Goal: Information Seeking & Learning: Find specific fact

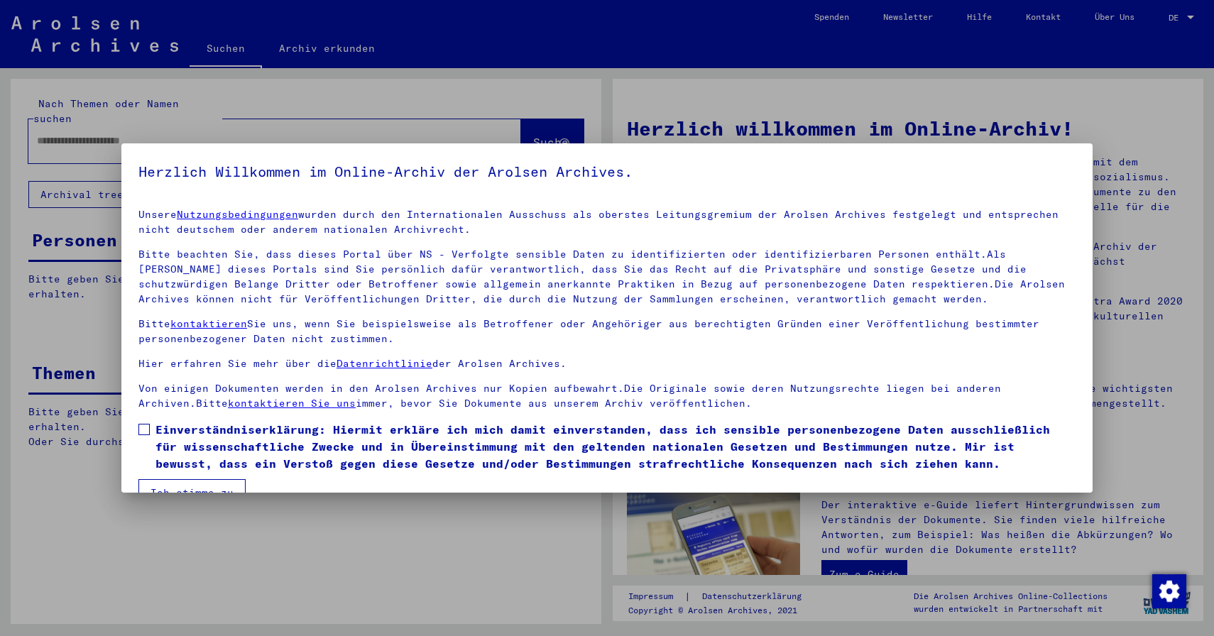
scroll to position [30, 0]
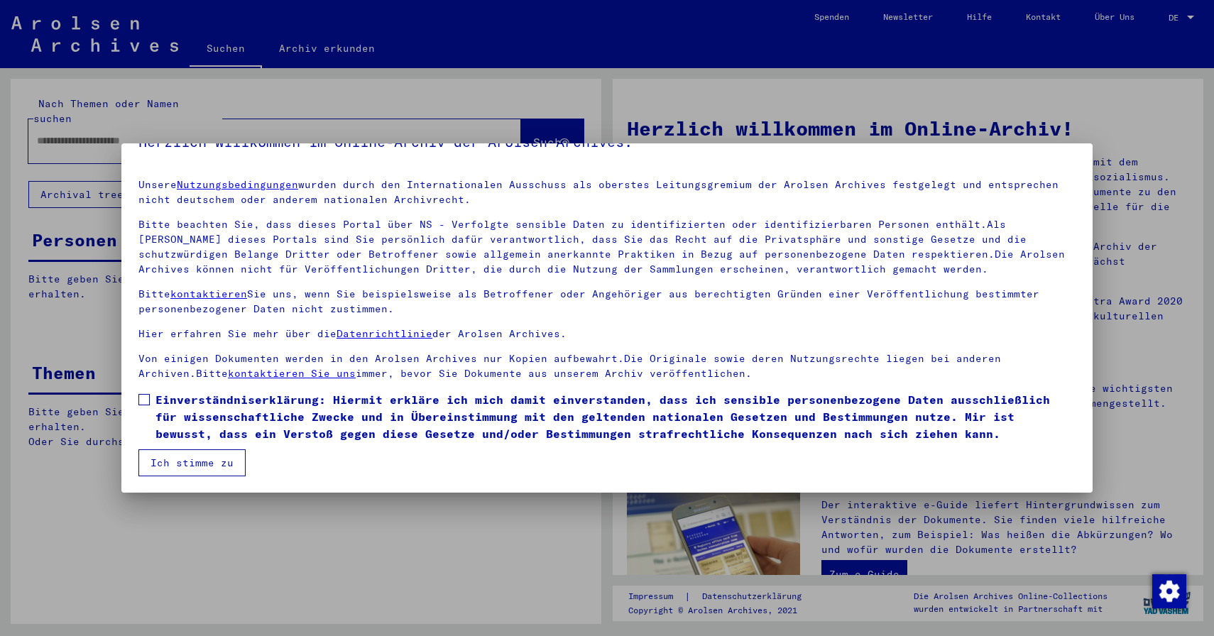
click at [163, 406] on span "Einverständniserklärung: Hiermit erkläre ich mich damit einverstanden, dass ich…" at bounding box center [616, 416] width 920 height 51
click at [187, 458] on button "Ich stimme zu" at bounding box center [191, 463] width 107 height 27
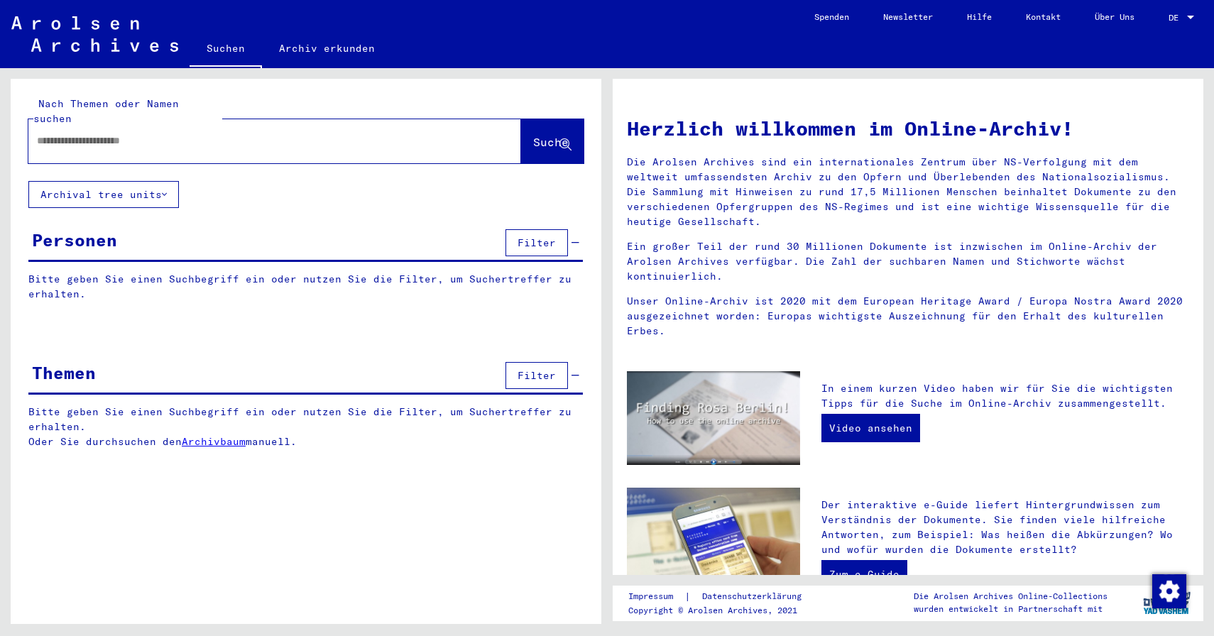
click at [411, 125] on div at bounding box center [253, 141] width 450 height 32
click at [268, 138] on div at bounding box center [253, 141] width 450 height 32
click at [223, 125] on div at bounding box center [253, 141] width 450 height 32
click at [185, 125] on div at bounding box center [253, 141] width 450 height 32
click at [115, 134] on input "text" at bounding box center [258, 141] width 442 height 15
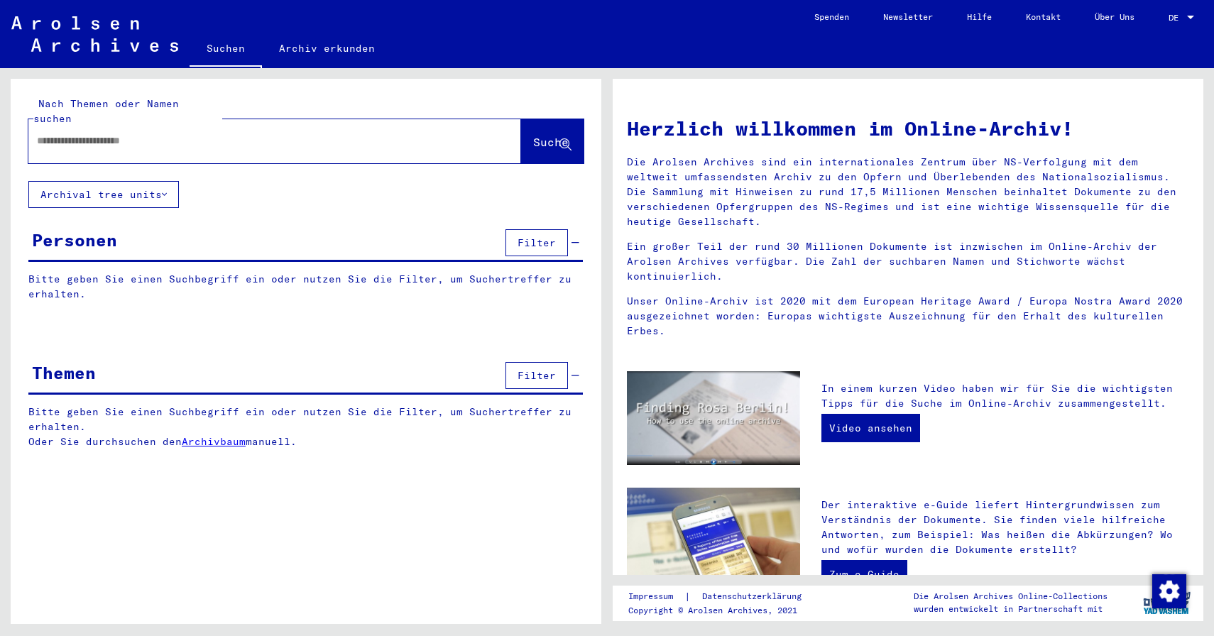
click at [115, 134] on input "text" at bounding box center [258, 141] width 442 height 15
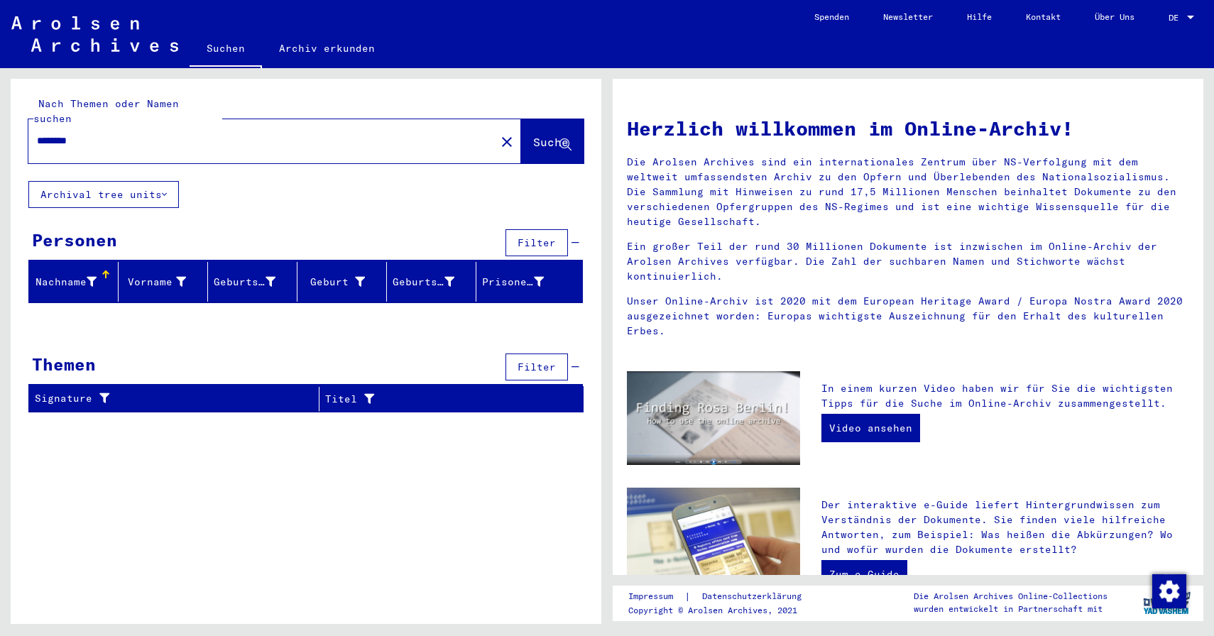
click at [75, 134] on input "********" at bounding box center [258, 141] width 442 height 15
click at [533, 135] on span "Suche" at bounding box center [551, 142] width 36 height 14
click at [108, 134] on input "*********" at bounding box center [258, 141] width 442 height 15
click at [76, 134] on input "*********" at bounding box center [258, 141] width 442 height 15
type input "*********"
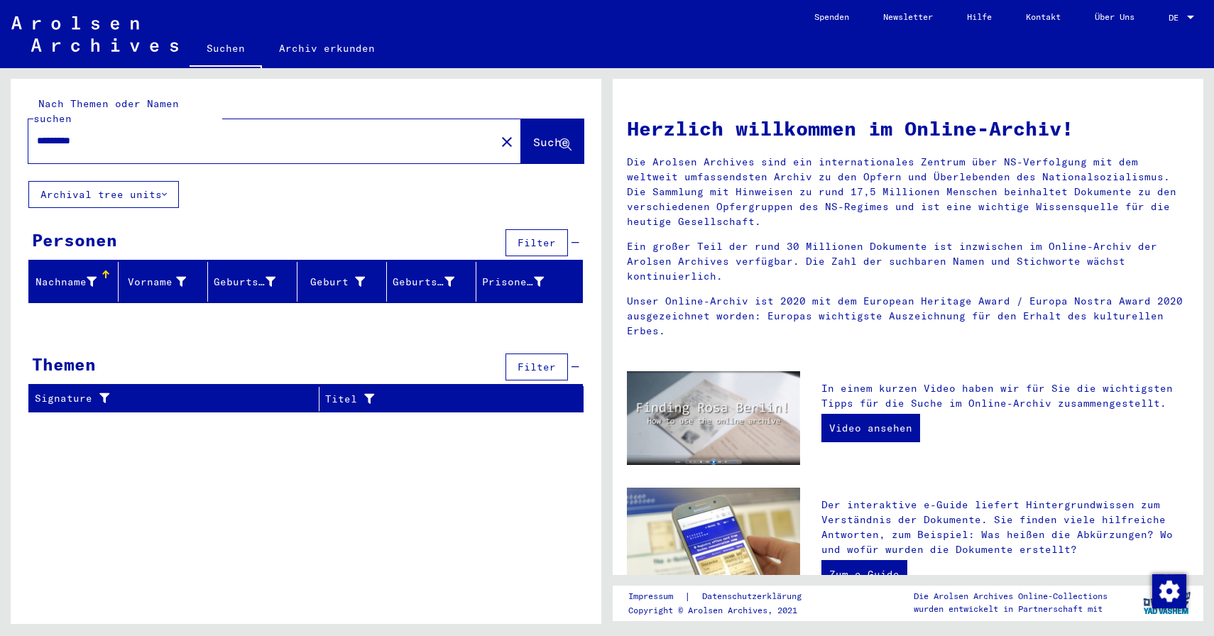
click at [550, 135] on span "Suche" at bounding box center [551, 142] width 36 height 14
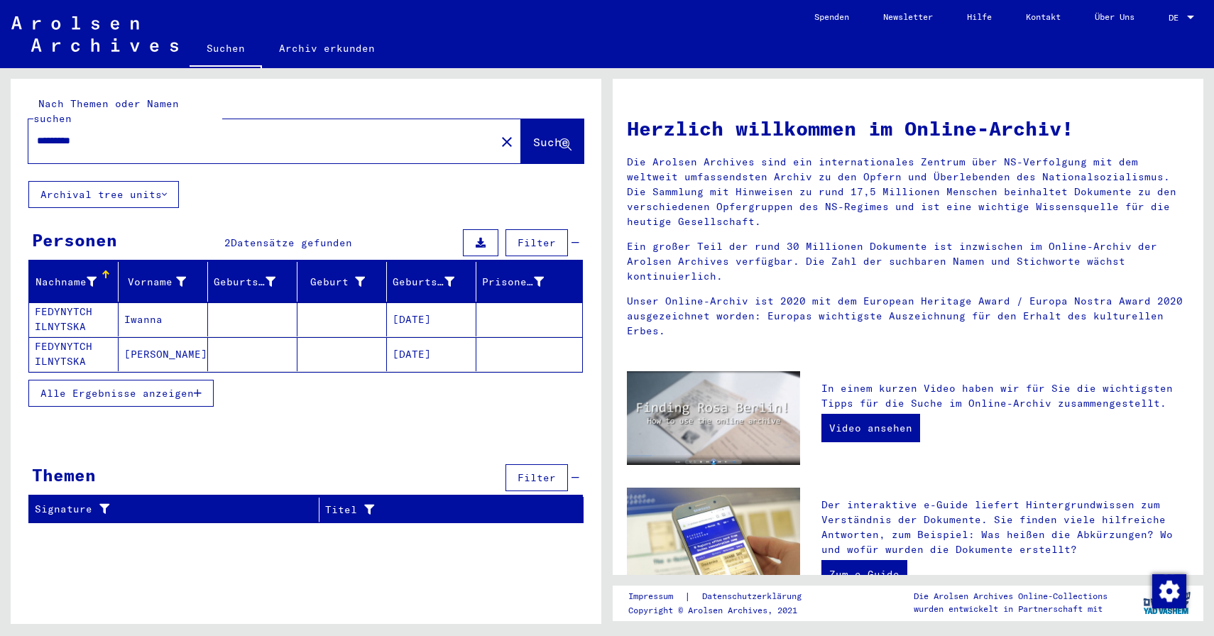
click at [442, 339] on mat-cell "[DATE]" at bounding box center [431, 354] width 89 height 34
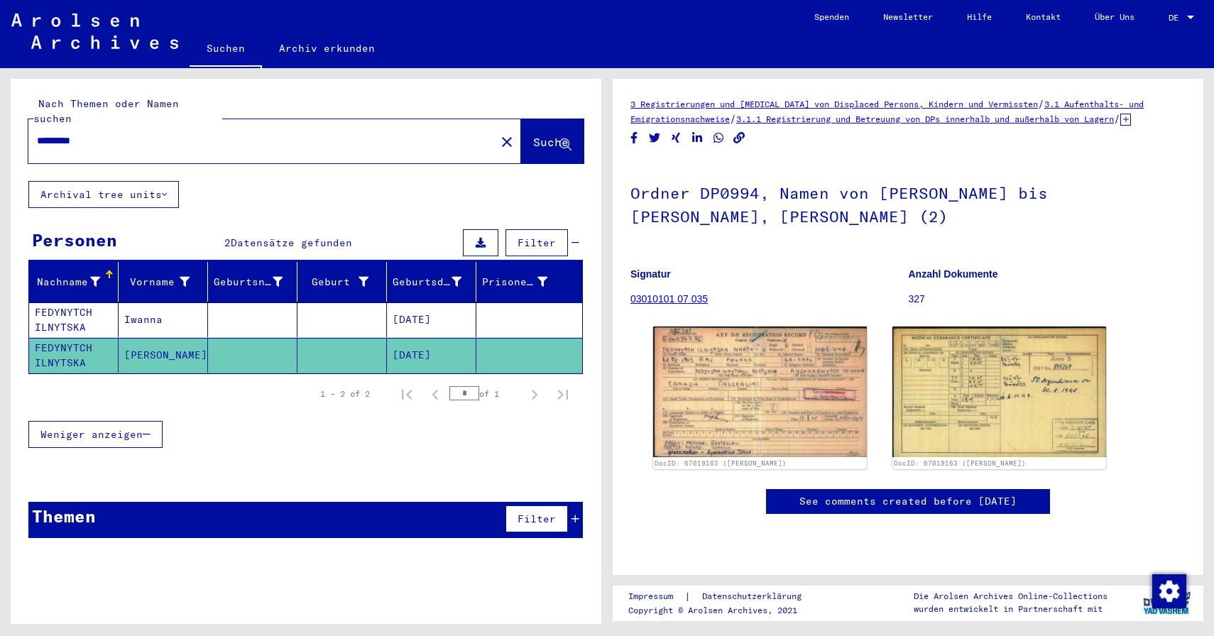
scroll to position [7, 0]
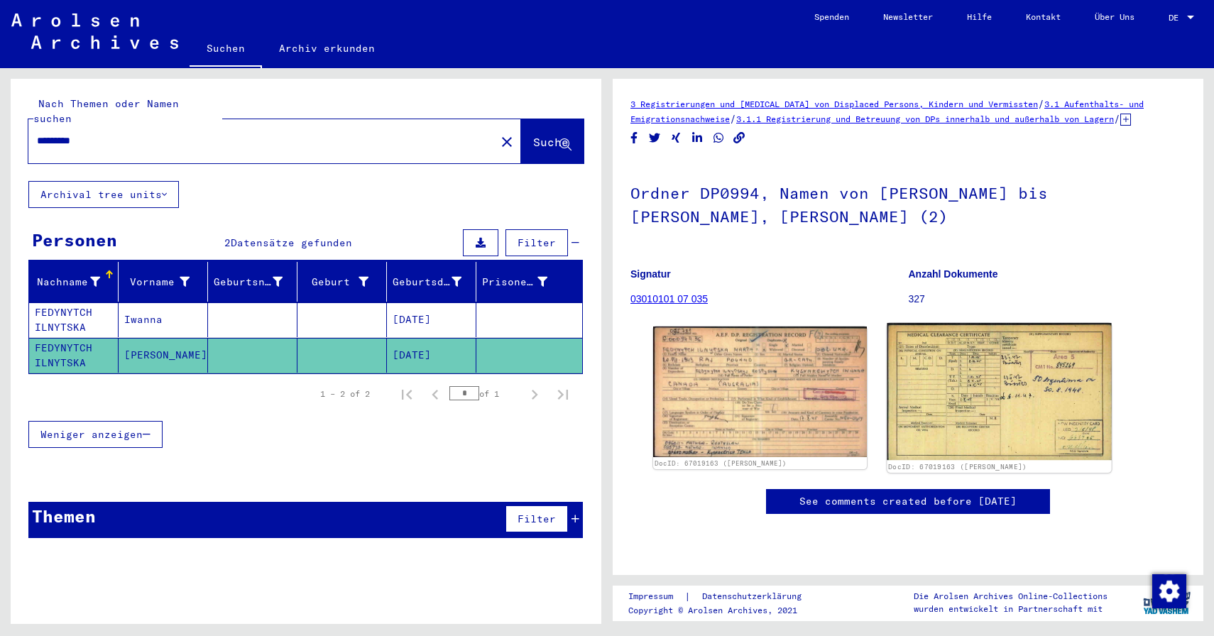
click at [959, 365] on img at bounding box center [999, 391] width 224 height 137
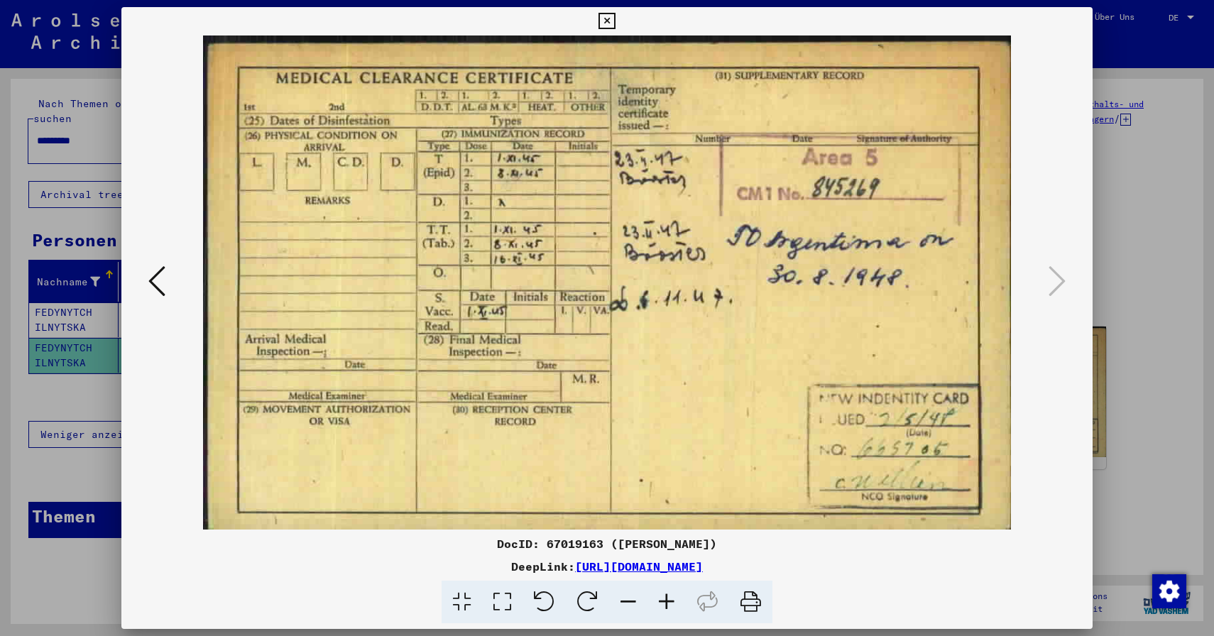
click at [1106, 174] on div at bounding box center [607, 318] width 1214 height 636
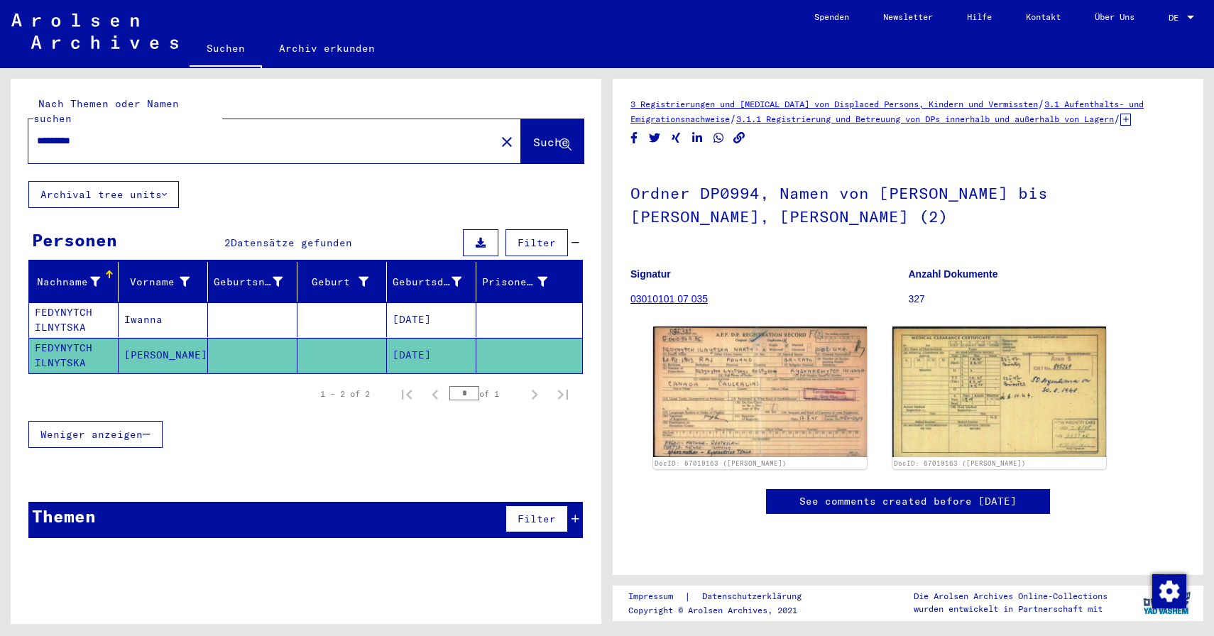
scroll to position [0, 0]
click at [484, 238] on icon at bounding box center [481, 243] width 10 height 10
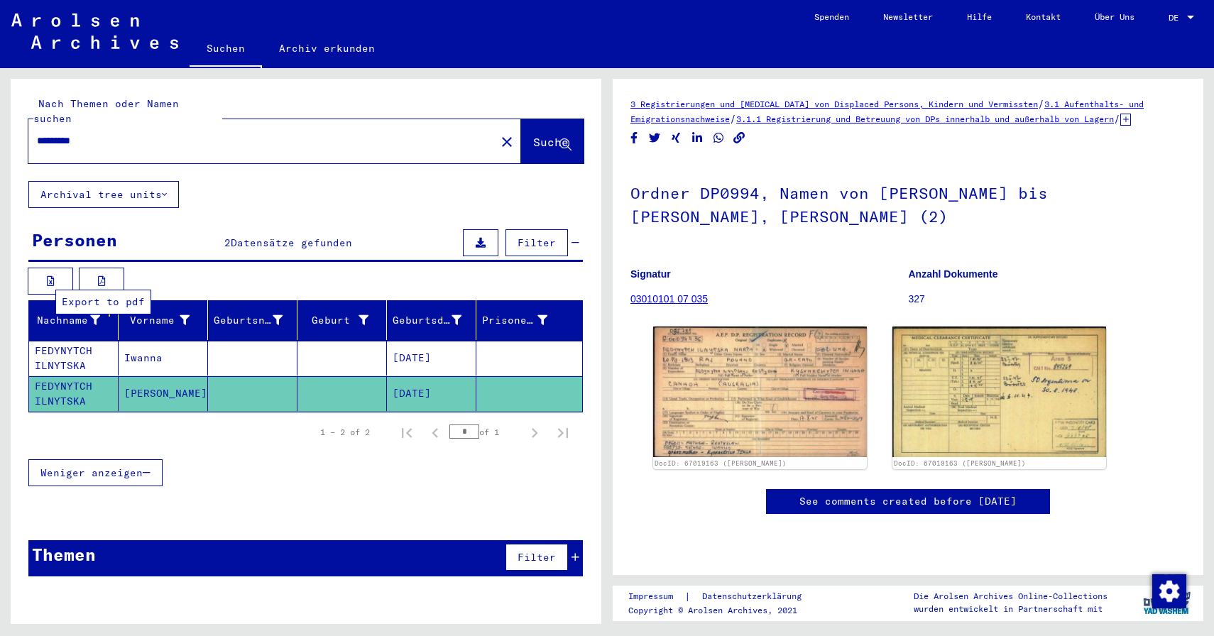
click at [100, 276] on icon at bounding box center [102, 281] width 8 height 10
click at [368, 452] on div "Weniger anzeigen" at bounding box center [305, 472] width 555 height 41
click at [915, 292] on p "327" at bounding box center [1048, 299] width 278 height 15
click at [690, 293] on link "03010101 07 035" at bounding box center [669, 298] width 77 height 11
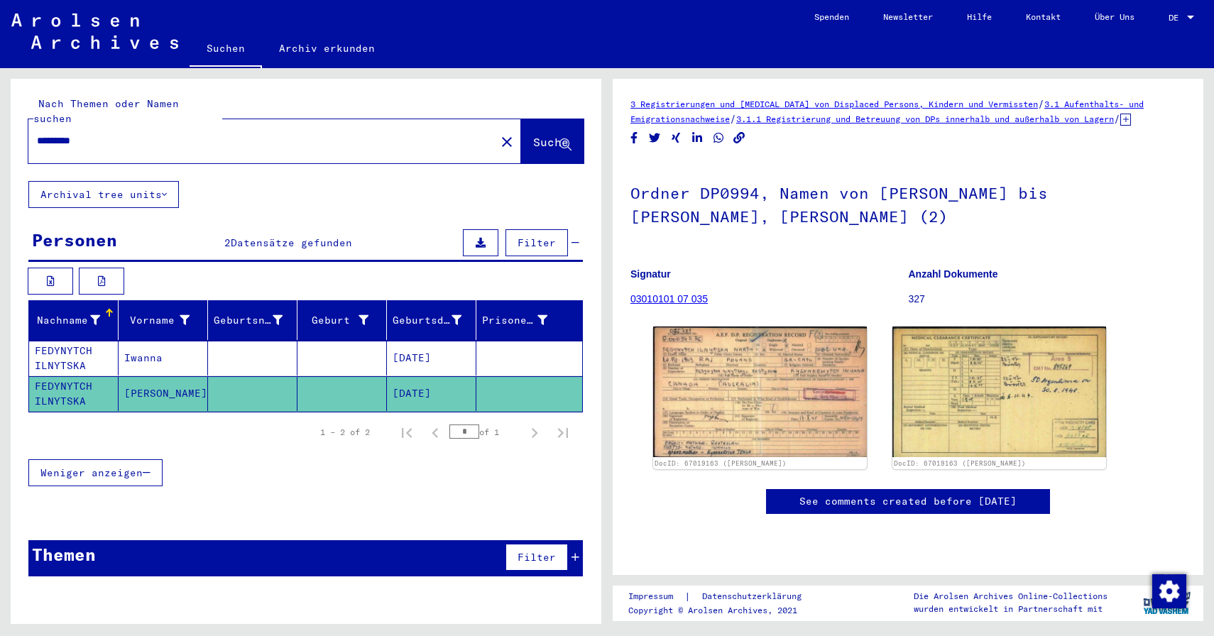
click at [663, 293] on link "03010101 07 035" at bounding box center [669, 298] width 77 height 11
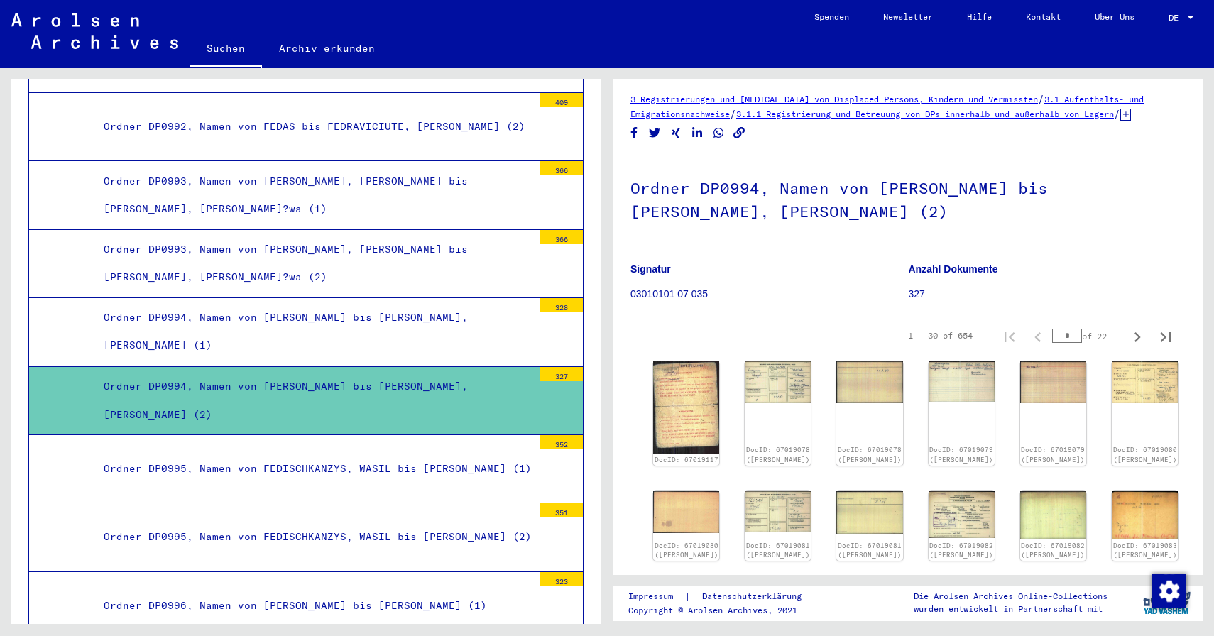
scroll to position [8, 0]
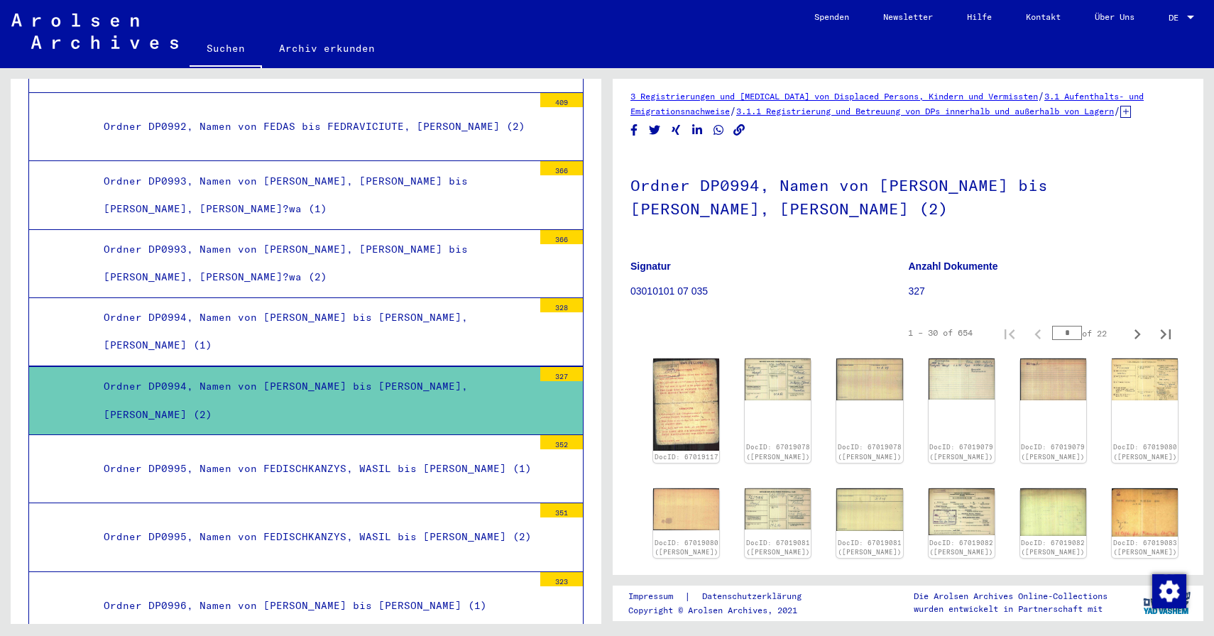
click at [782, 111] on link "3.1.1 Registrierung und Betreuung von DPs innerhalb und außerhalb von Lagern" at bounding box center [925, 111] width 378 height 11
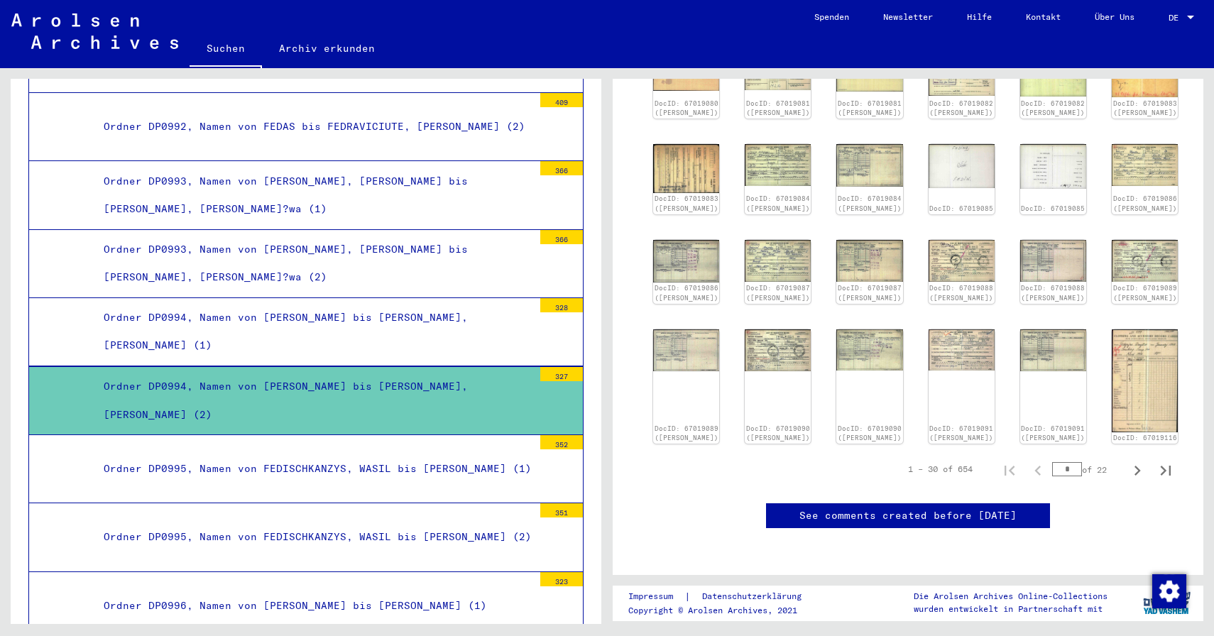
scroll to position [638, 0]
click at [1136, 461] on icon "Next page" at bounding box center [1138, 471] width 20 height 20
type input "*"
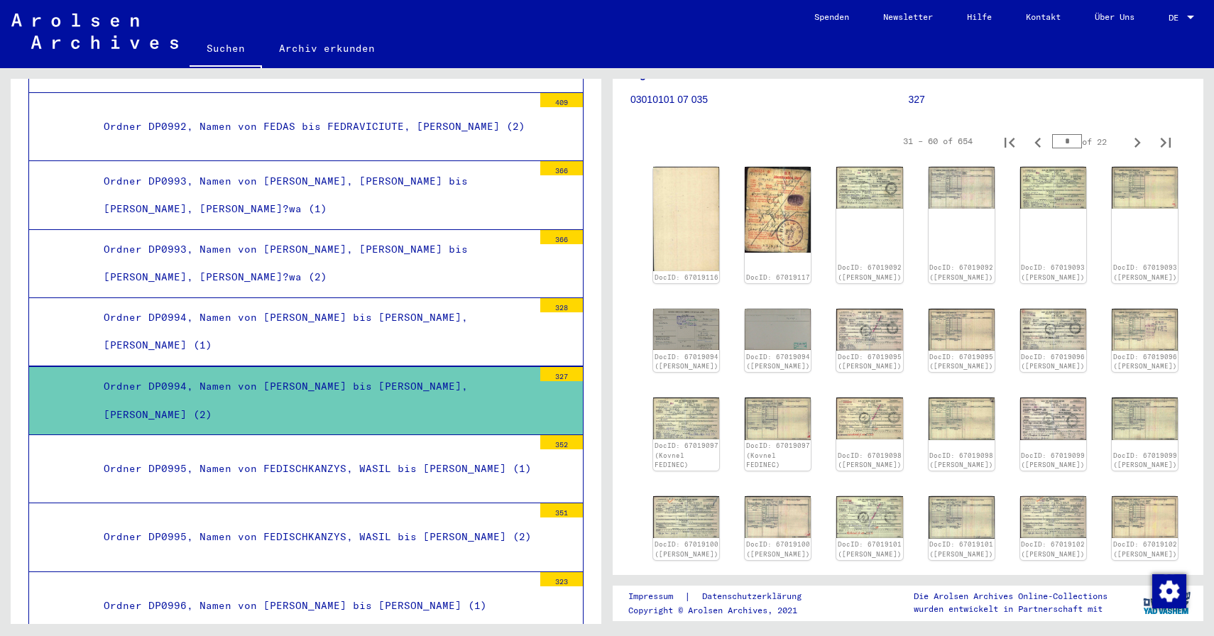
scroll to position [194, 0]
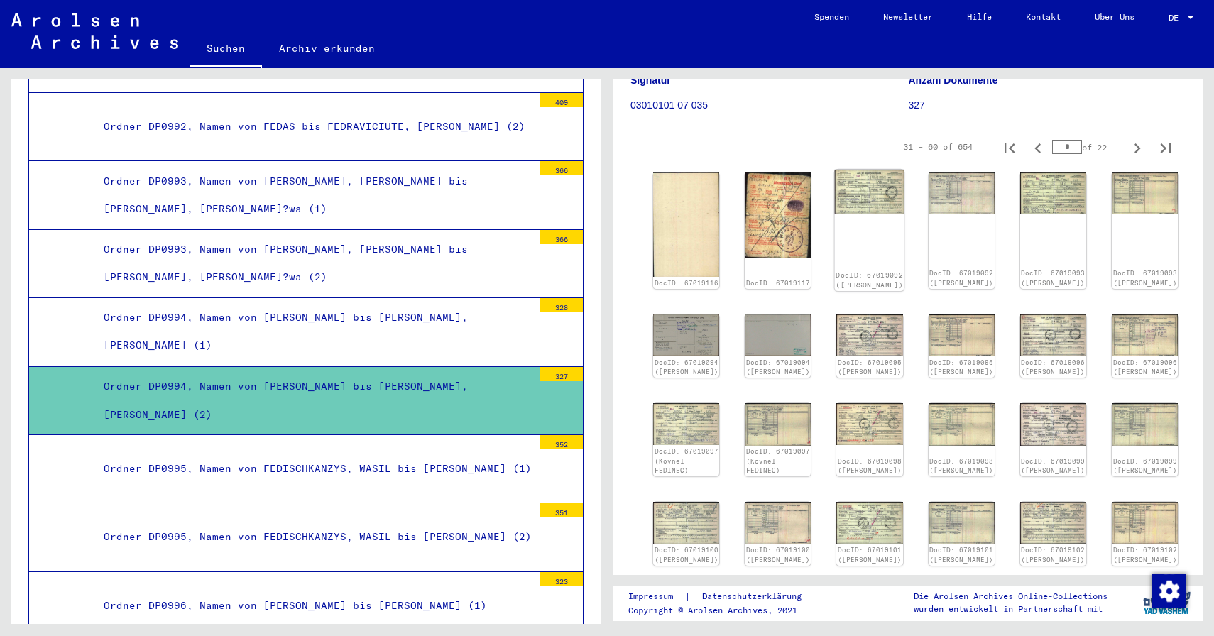
click at [863, 197] on img at bounding box center [870, 192] width 70 height 44
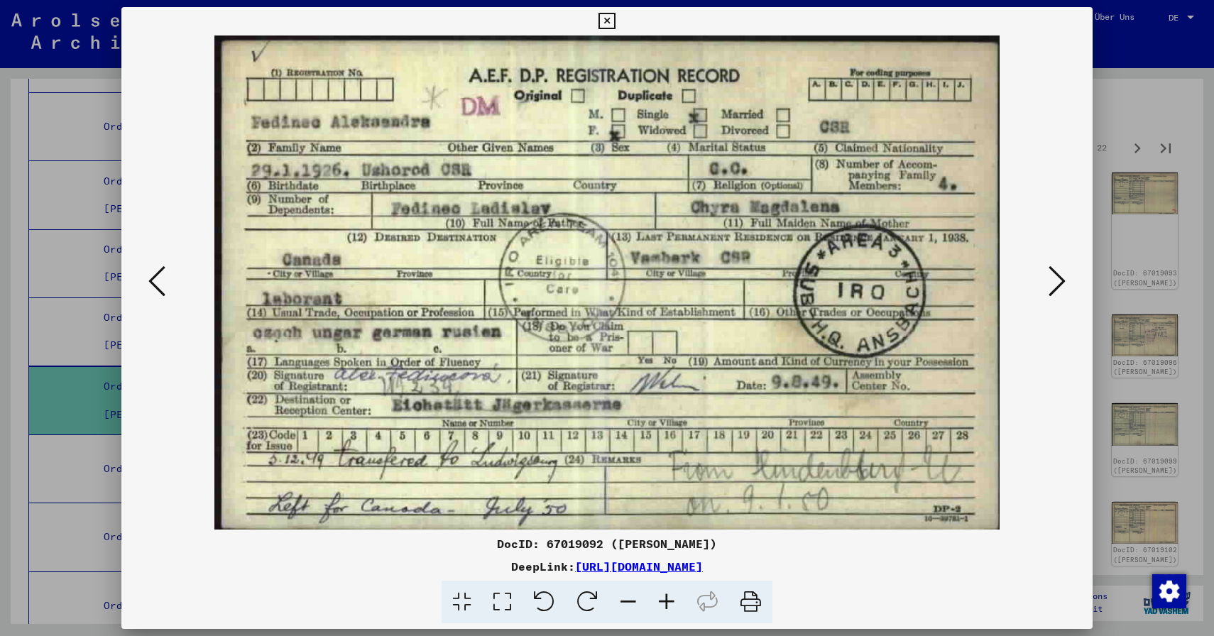
click at [1109, 123] on div at bounding box center [607, 318] width 1214 height 636
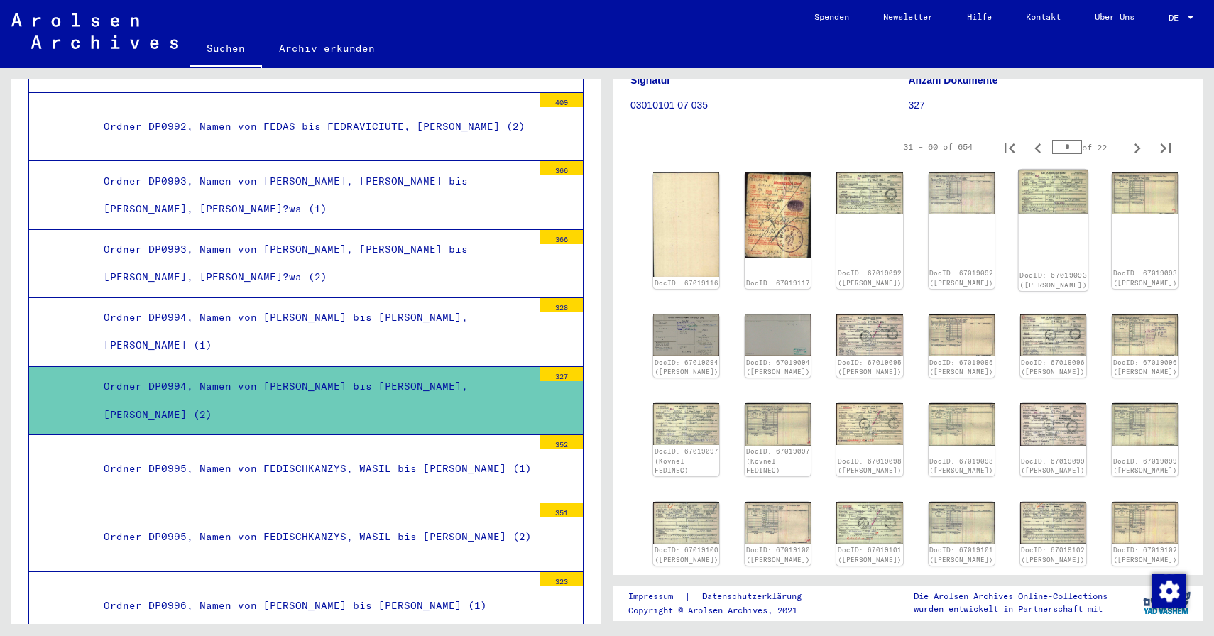
click at [1048, 227] on div "DocID: 67019093 ([PERSON_NAME])" at bounding box center [1053, 231] width 70 height 122
click at [1045, 205] on img at bounding box center [1053, 192] width 70 height 44
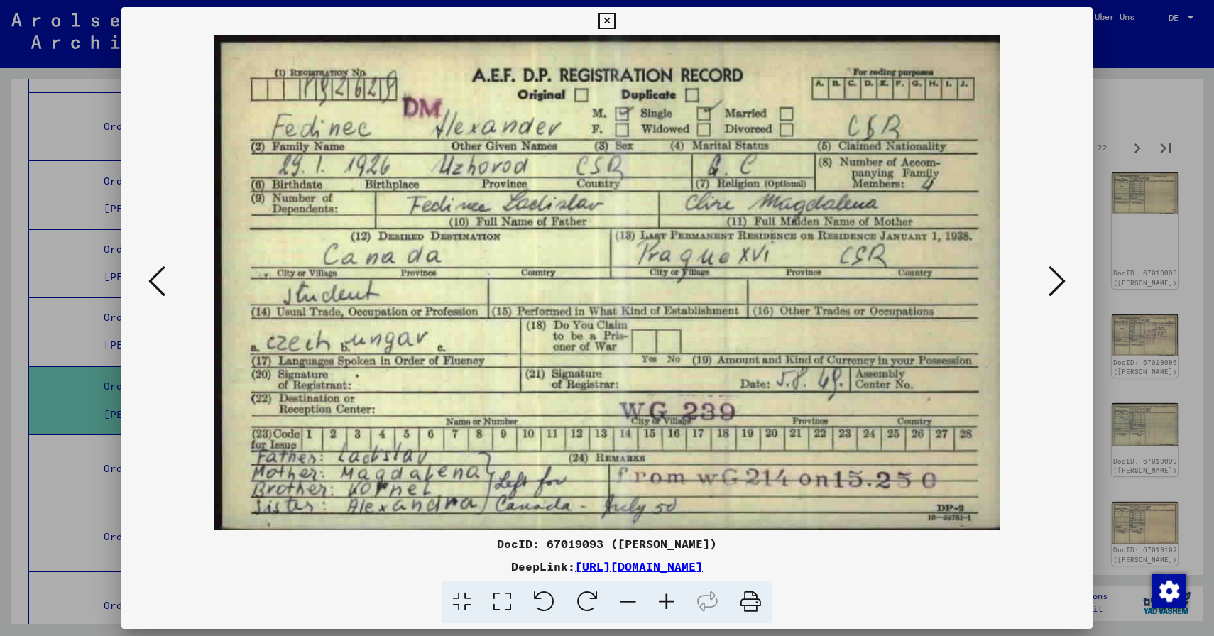
click at [1088, 146] on div at bounding box center [607, 283] width 972 height 494
click at [1140, 92] on div at bounding box center [607, 318] width 1214 height 636
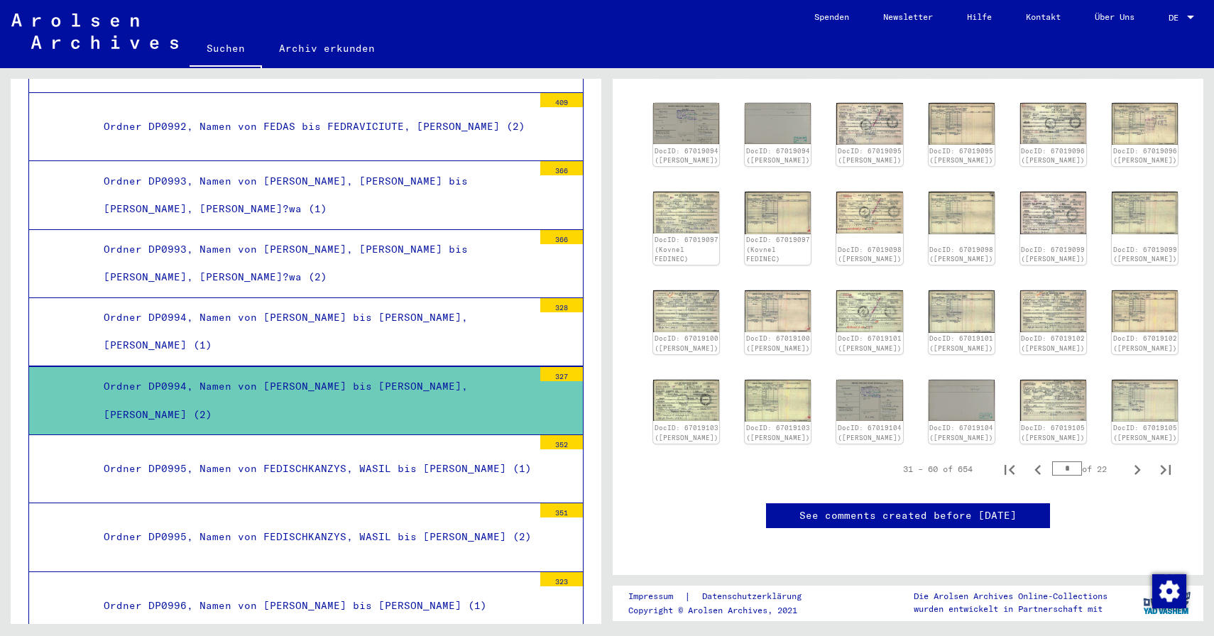
scroll to position [467, 0]
click at [876, 379] on img at bounding box center [870, 400] width 70 height 43
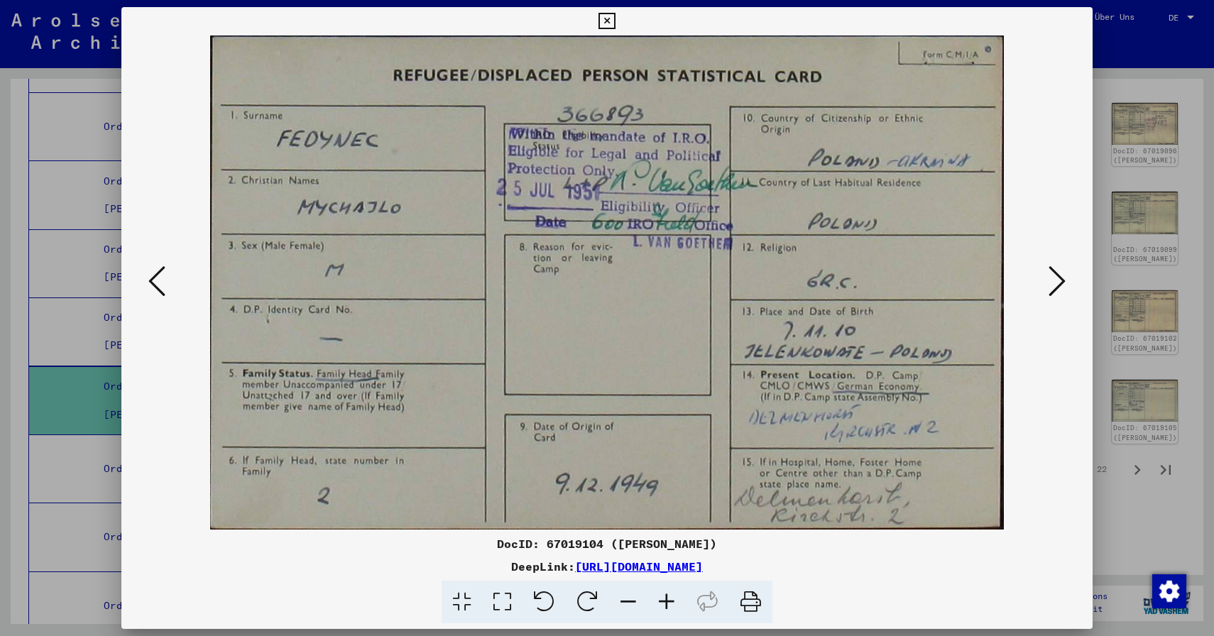
click at [1165, 104] on div at bounding box center [607, 318] width 1214 height 636
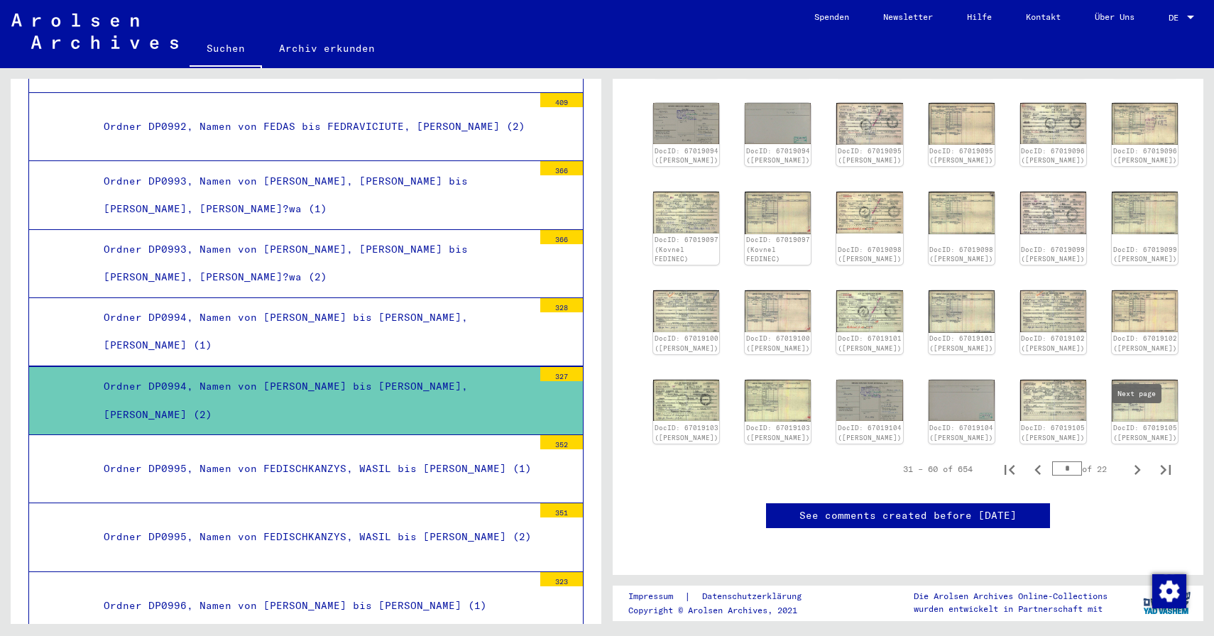
click at [1141, 460] on icon "Next page" at bounding box center [1138, 470] width 20 height 20
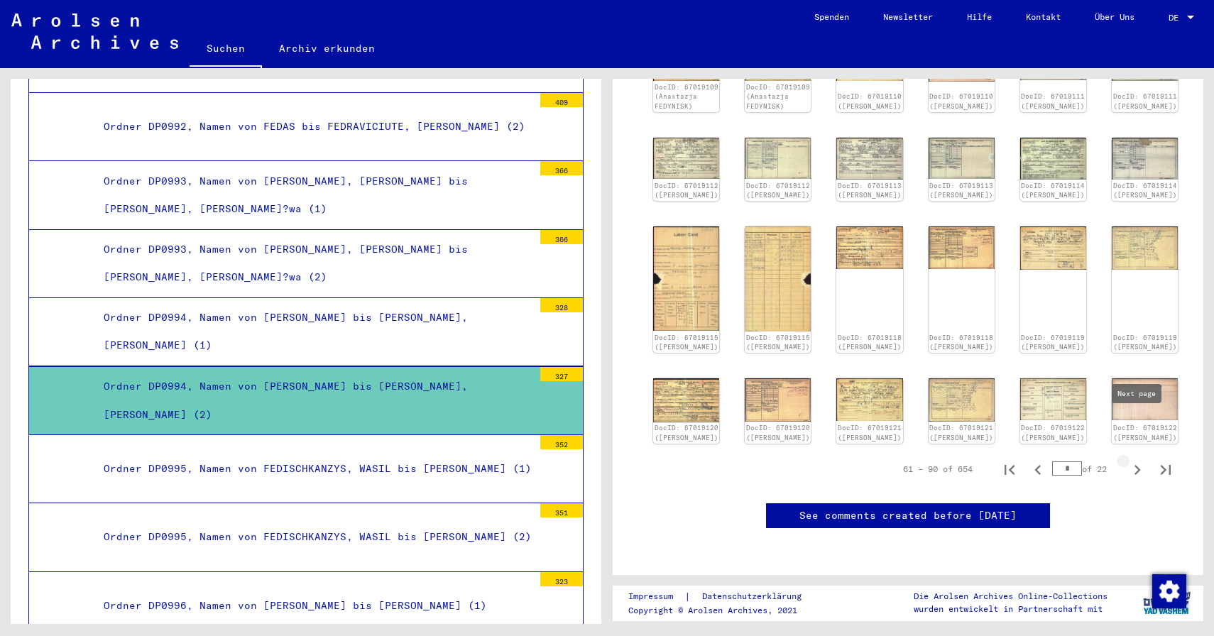
type input "*"
click at [1141, 460] on icon "Next page" at bounding box center [1138, 470] width 20 height 20
type input "*"
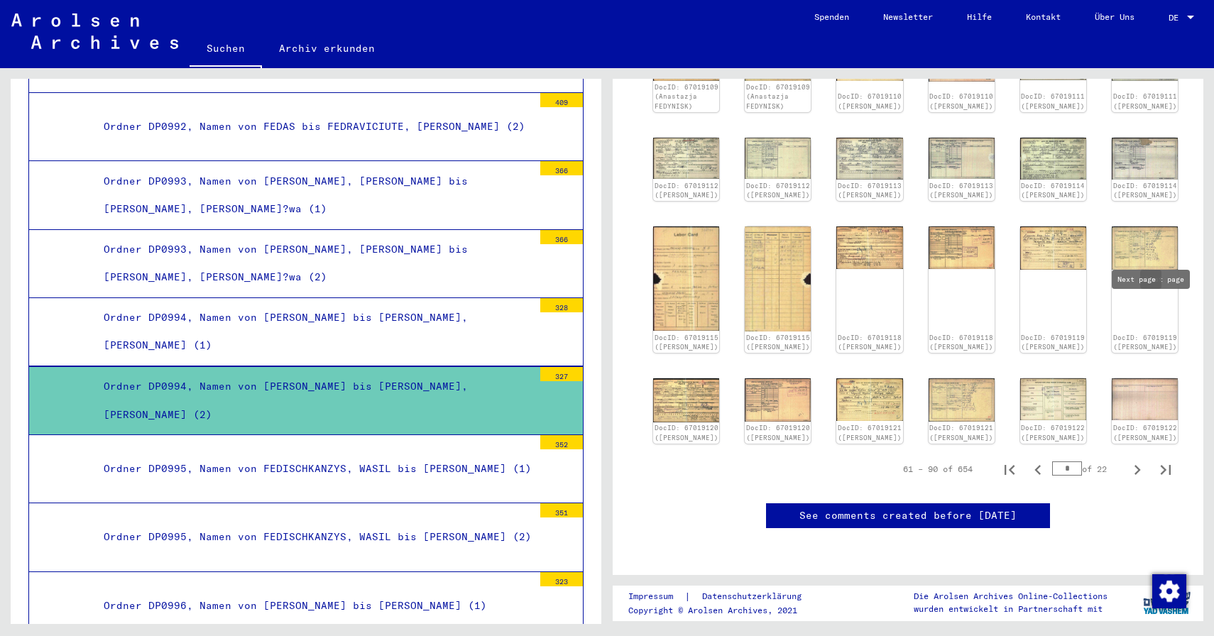
type input "*"
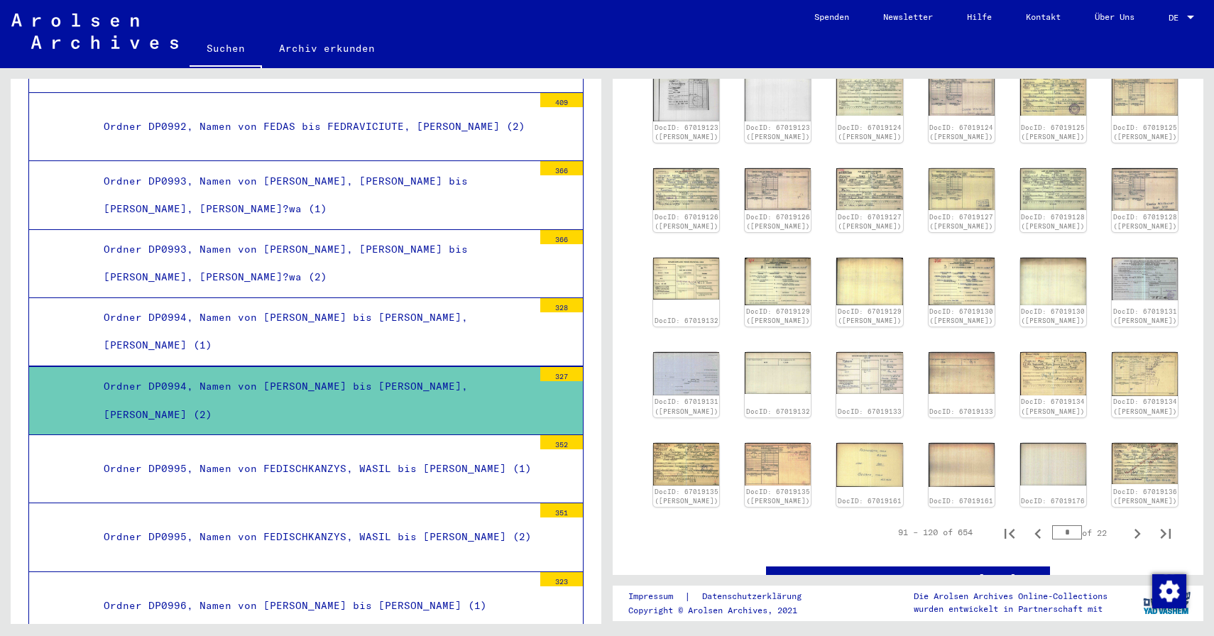
scroll to position [0, 0]
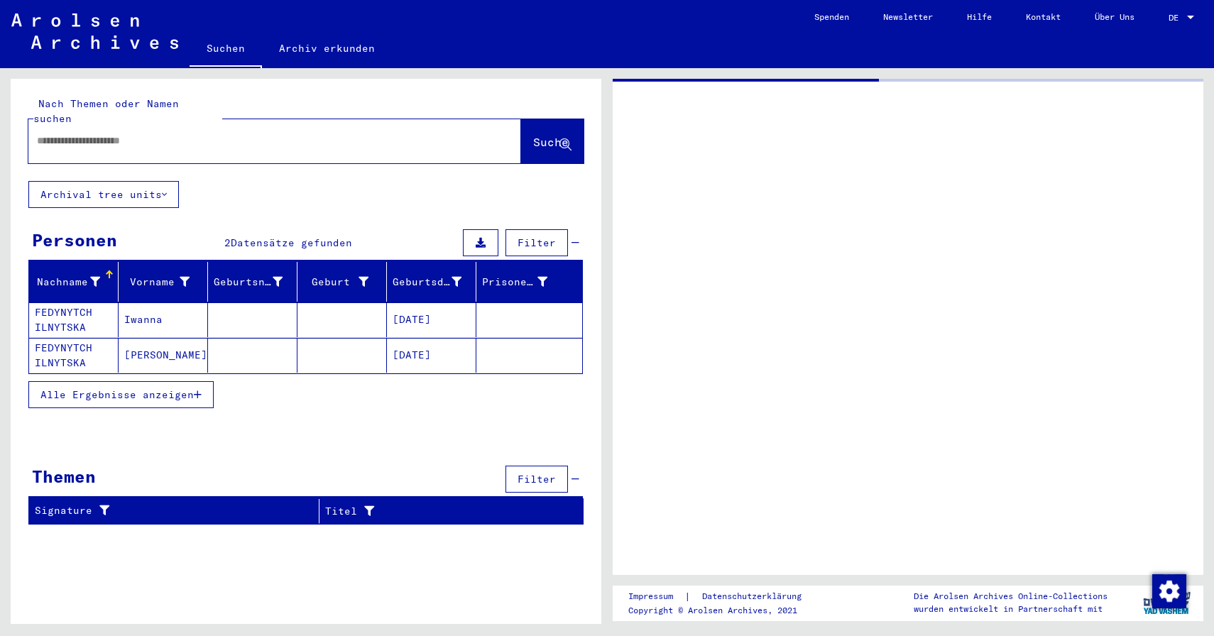
type input "********"
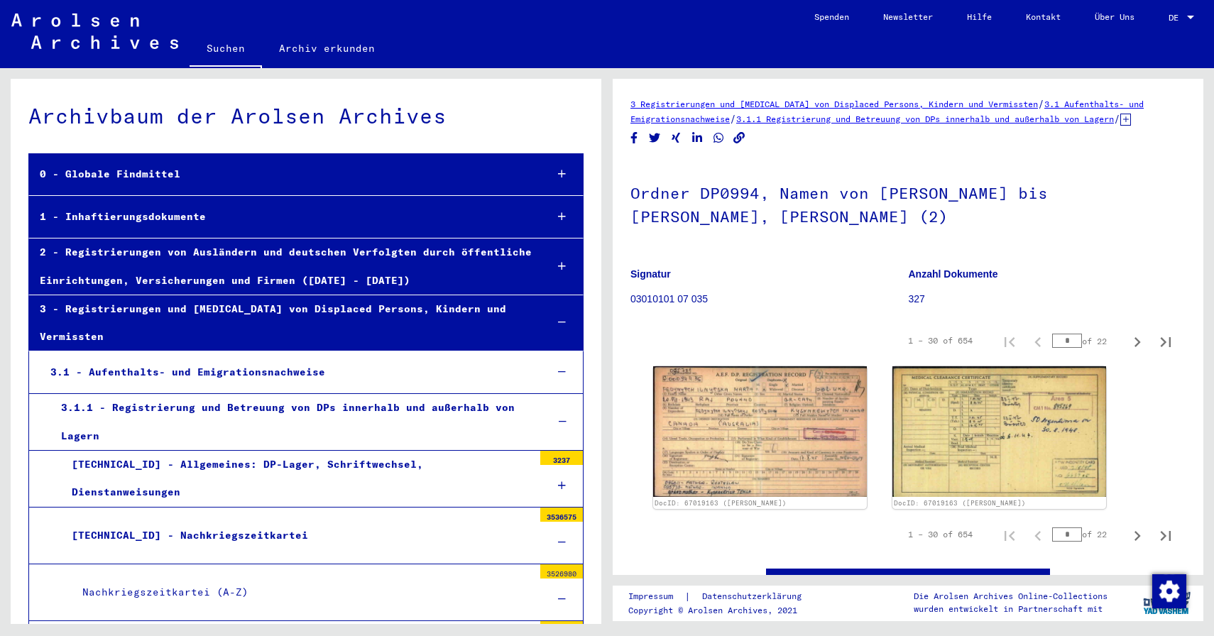
scroll to position [2976, 0]
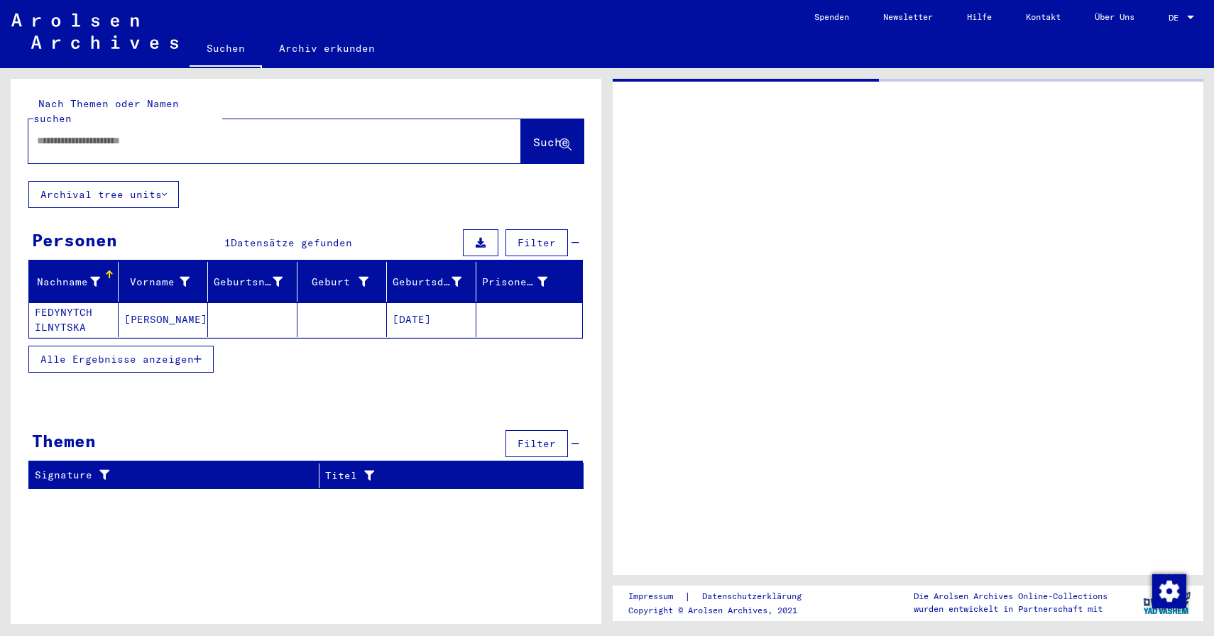
type input "********"
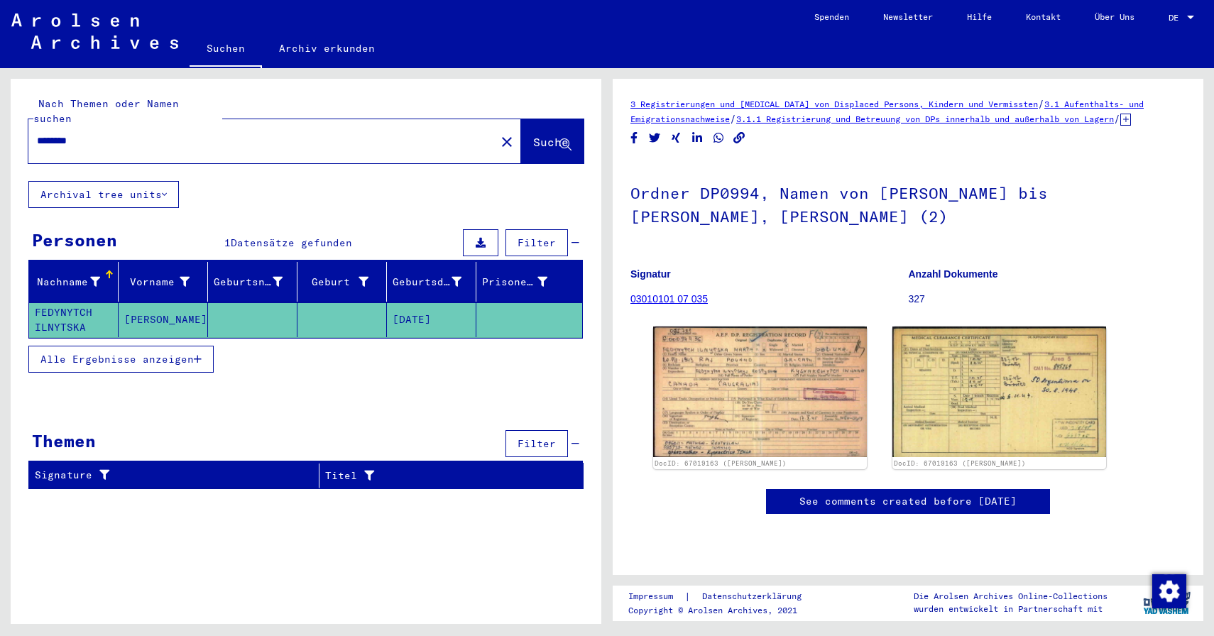
click at [410, 310] on mat-cell "[DATE]" at bounding box center [431, 320] width 89 height 35
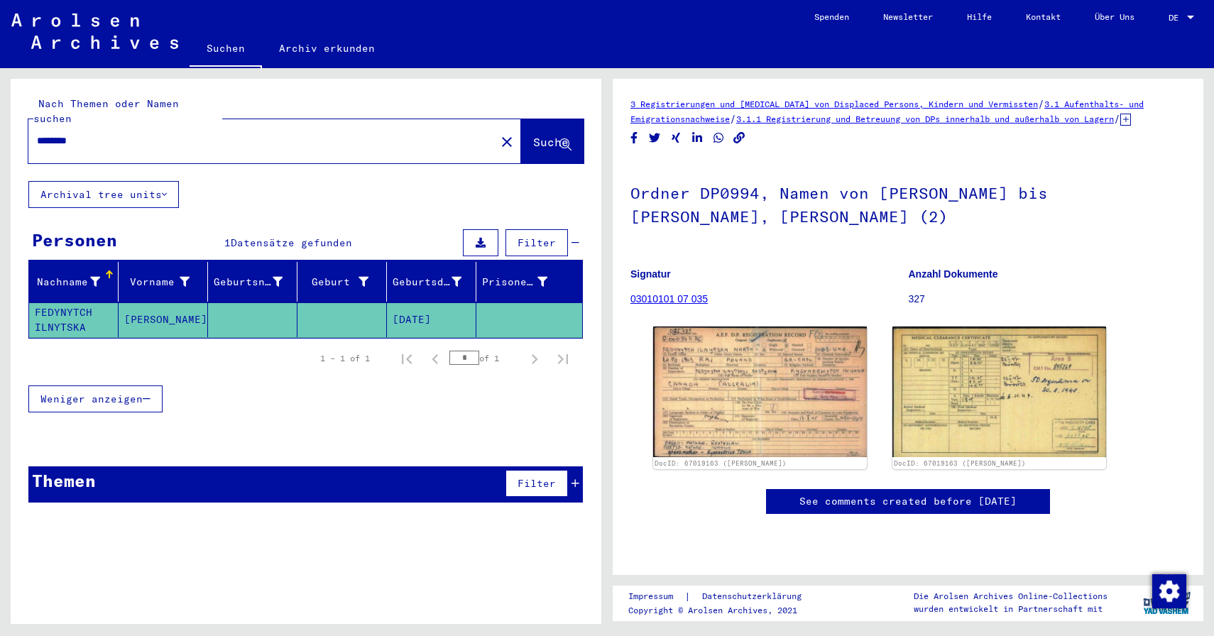
click at [183, 202] on div "Nach Themen oder Namen suchen ******** close Suche Archival tree units Personen…" at bounding box center [306, 296] width 591 height 435
click at [499, 134] on mat-icon "close" at bounding box center [507, 142] width 17 height 17
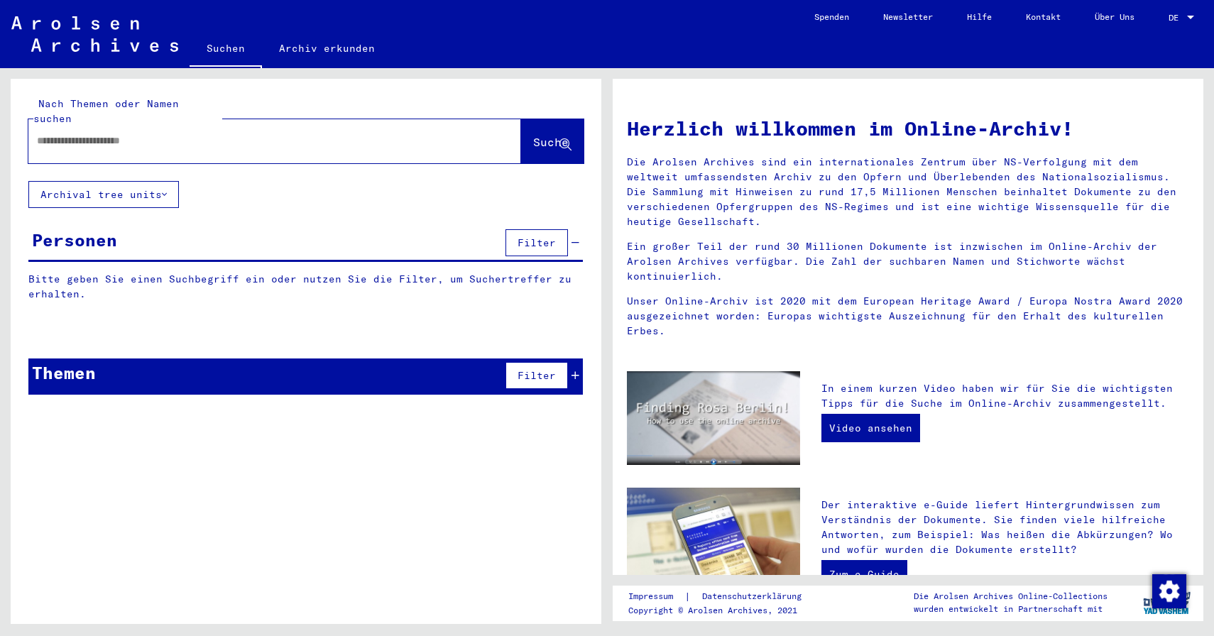
click at [348, 134] on input "text" at bounding box center [258, 141] width 442 height 15
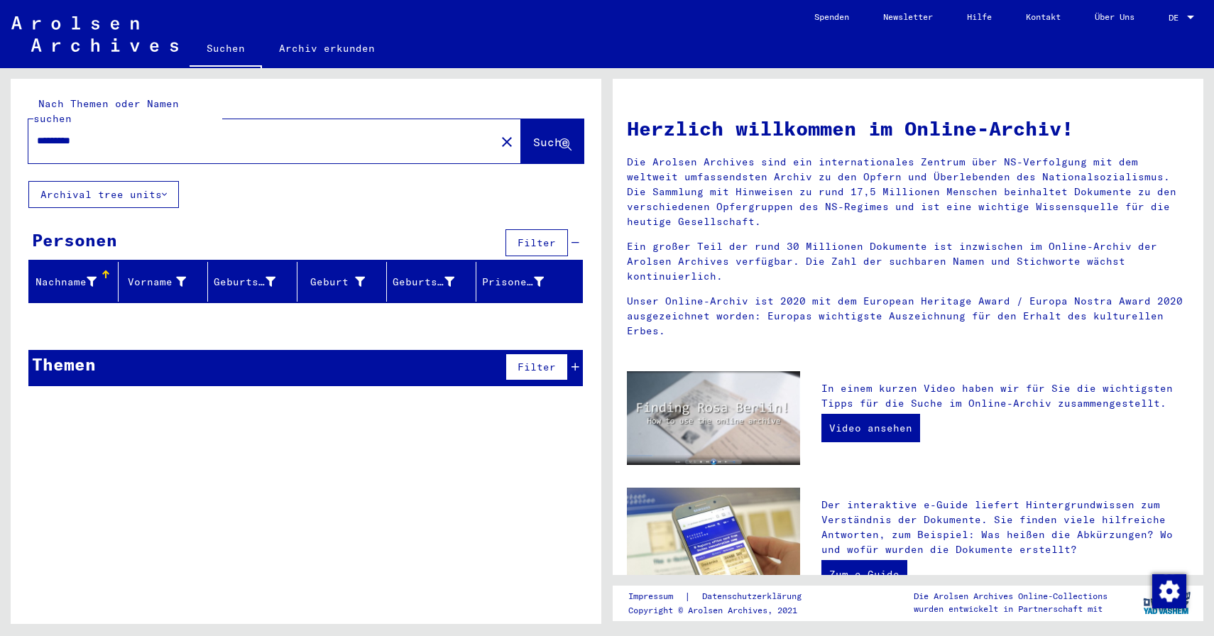
click at [59, 134] on input "*********" at bounding box center [258, 141] width 442 height 15
click at [74, 134] on input "*********" at bounding box center [258, 141] width 442 height 15
type input "*********"
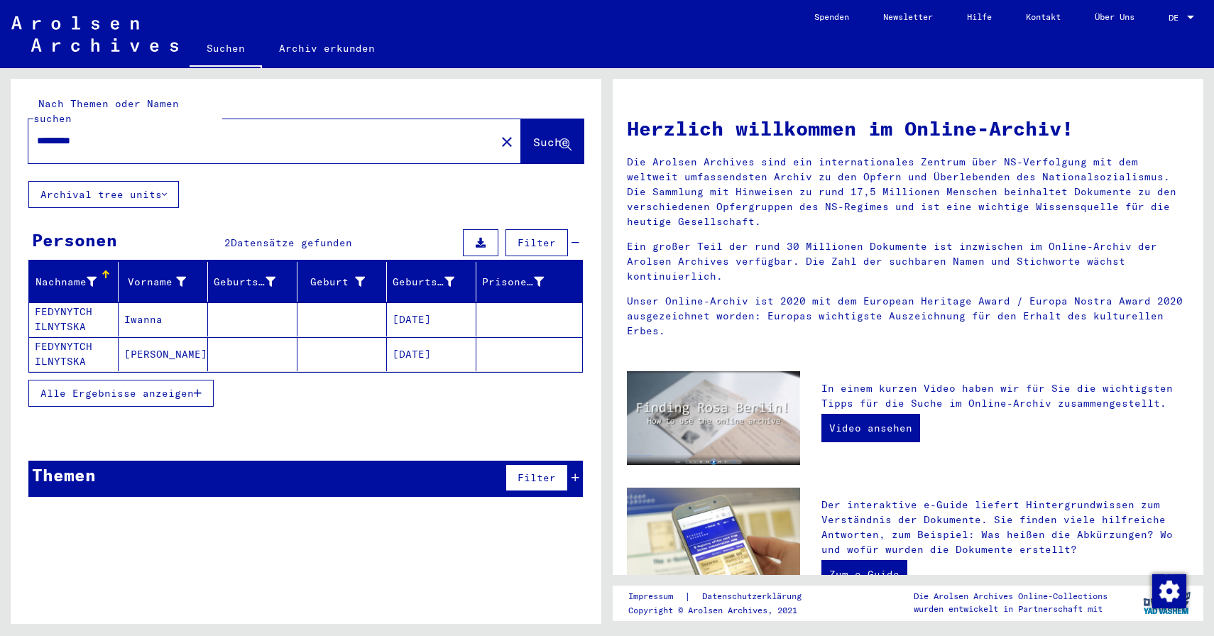
click at [84, 308] on mat-cell "FEDYNYTCH ILNYTSKA" at bounding box center [73, 320] width 89 height 34
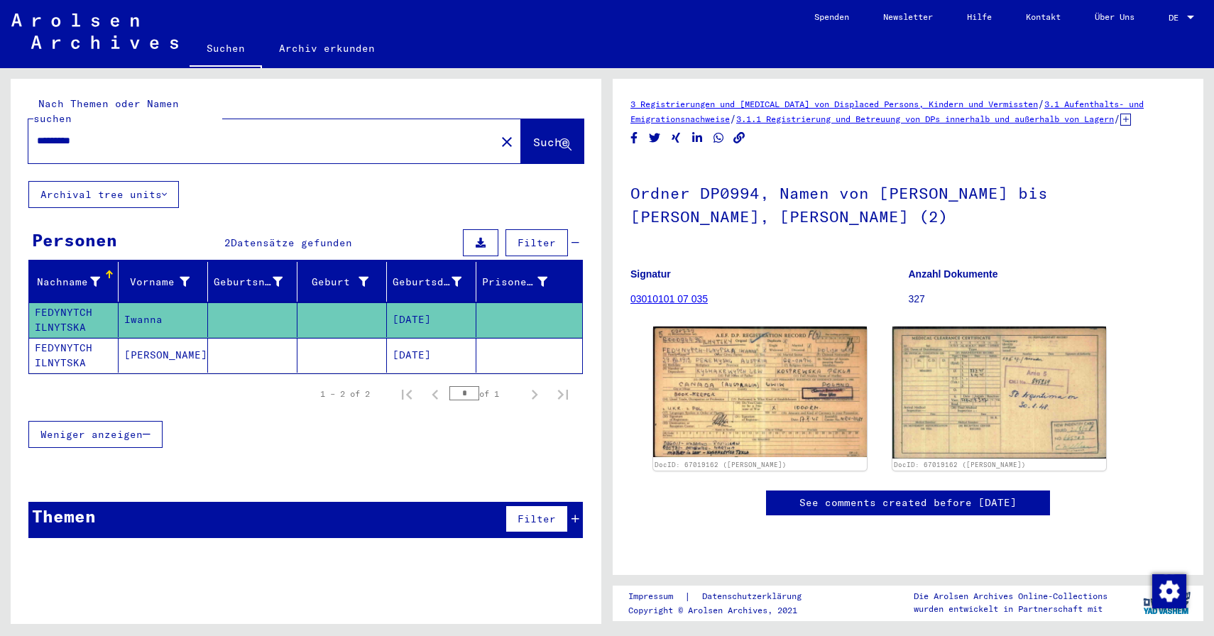
drag, startPoint x: 108, startPoint y: 121, endPoint x: 15, endPoint y: 121, distance: 93.0
click at [15, 121] on div "Nach Themen oder Namen suchen ********* close Suche" at bounding box center [306, 130] width 591 height 102
